Goal: Use online tool/utility: Utilize a website feature to perform a specific function

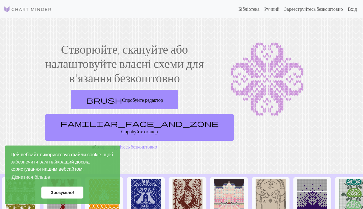
click at [56, 194] on font "Зрозуміло!" at bounding box center [62, 193] width 23 height 5
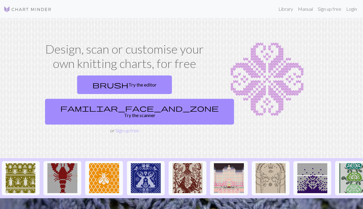
click at [179, 99] on link "familiar_face_and_zone Try the scanner" at bounding box center [139, 112] width 189 height 26
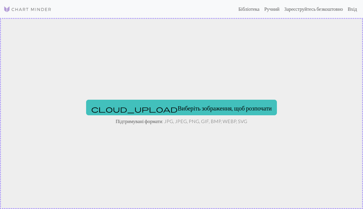
click at [208, 113] on button "cloud_upload Виберіть зображення, щоб розпочати" at bounding box center [181, 108] width 191 height 16
click at [134, 111] on span "cloud_upload" at bounding box center [134, 109] width 86 height 8
type input "C:\fakepath\IMG_9442.jpeg"
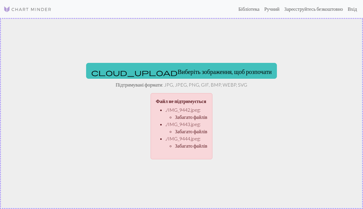
click at [134, 72] on span "cloud_upload" at bounding box center [134, 72] width 86 height 8
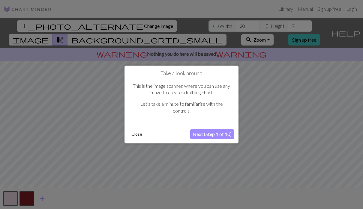
click at [137, 135] on button "Close" at bounding box center [137, 134] width 16 height 9
